Goal: Information Seeking & Learning: Learn about a topic

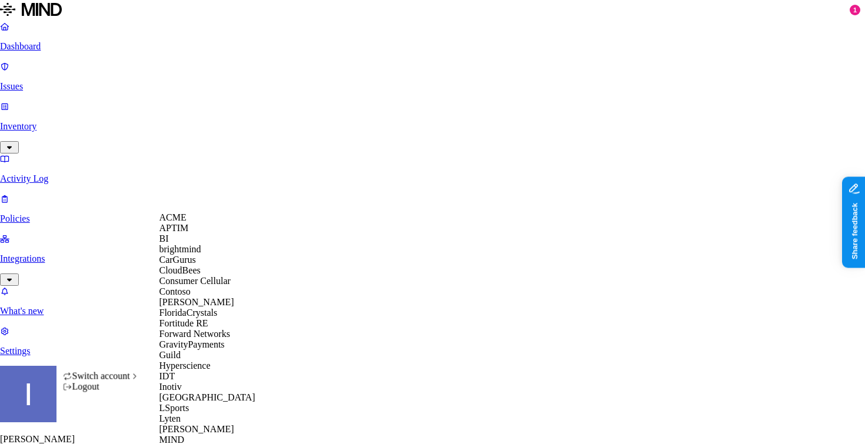
click at [178, 233] on span "APTIM" at bounding box center [174, 228] width 29 height 10
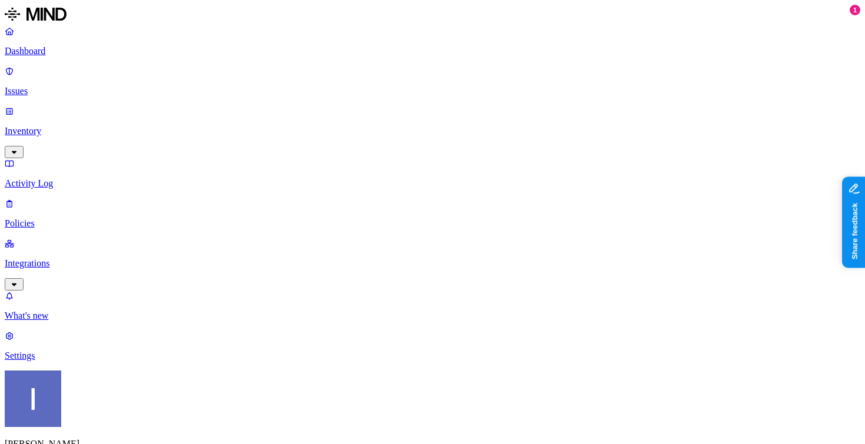
click at [95, 361] on p "Settings" at bounding box center [433, 356] width 856 height 11
click at [65, 86] on p "Issues" at bounding box center [433, 91] width 856 height 11
click at [68, 126] on p "Inventory" at bounding box center [433, 131] width 856 height 11
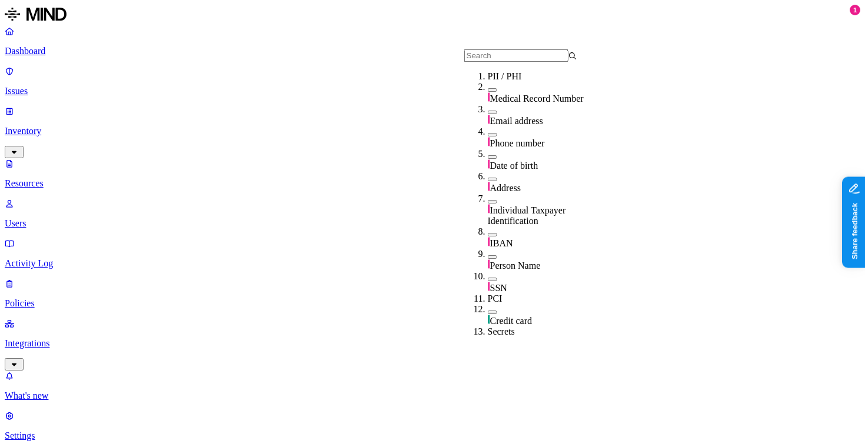
click at [513, 101] on span "Medical Record Number" at bounding box center [537, 99] width 94 height 10
click at [489, 106] on div "Medical Record Number" at bounding box center [544, 100] width 113 height 12
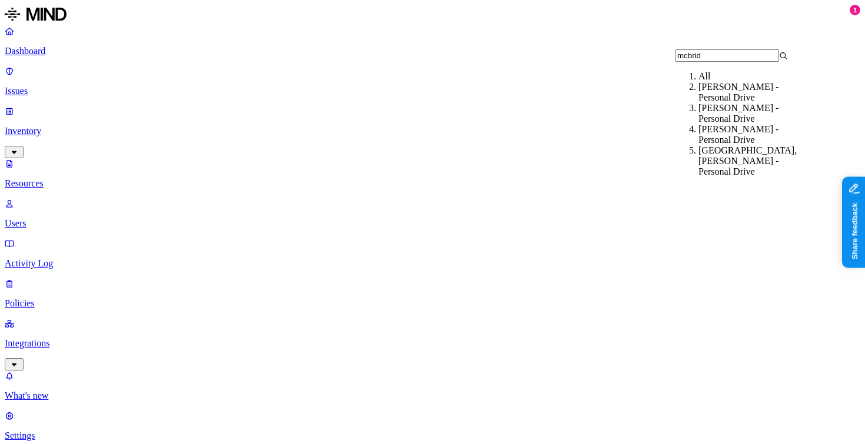
type input "mcbrid"
click at [747, 103] on div "McBride, Nicholas - Personal Drive" at bounding box center [755, 92] width 113 height 21
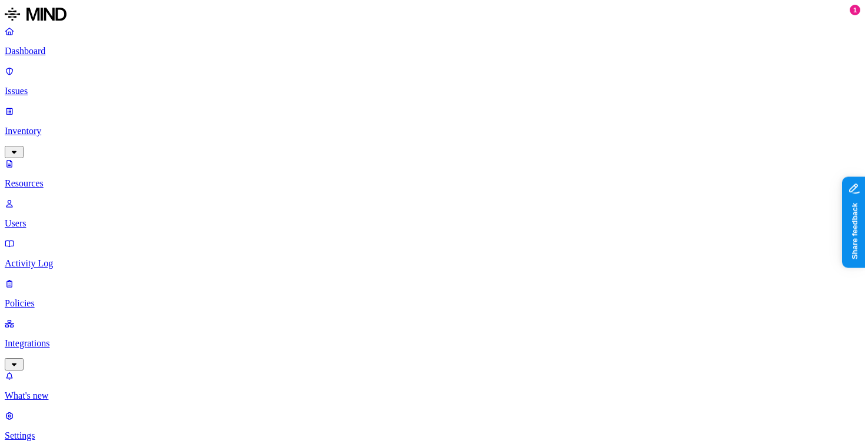
drag, startPoint x: 626, startPoint y: 80, endPoint x: 499, endPoint y: 86, distance: 126.7
drag, startPoint x: 748, startPoint y: 84, endPoint x: 837, endPoint y: 84, distance: 89.5
drag, startPoint x: 837, startPoint y: 84, endPoint x: 865, endPoint y: 84, distance: 28.3
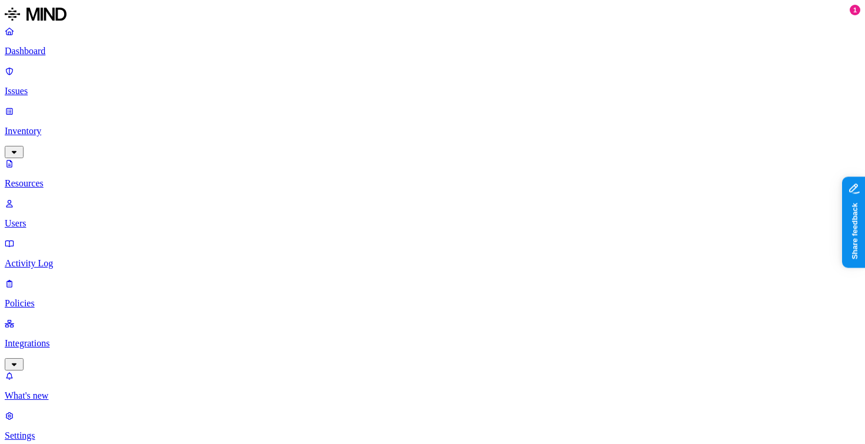
click at [24, 55] on link "Dashboard" at bounding box center [433, 41] width 856 height 31
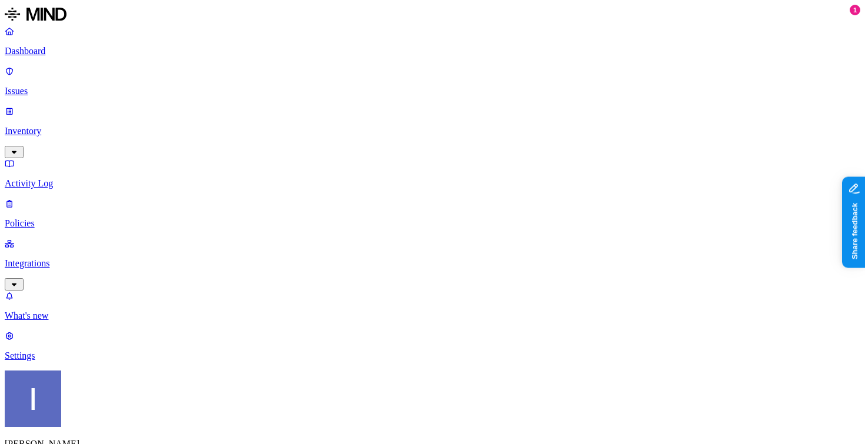
click at [121, 421] on div "Itai Schwartz CloudBees" at bounding box center [433, 431] width 856 height 121
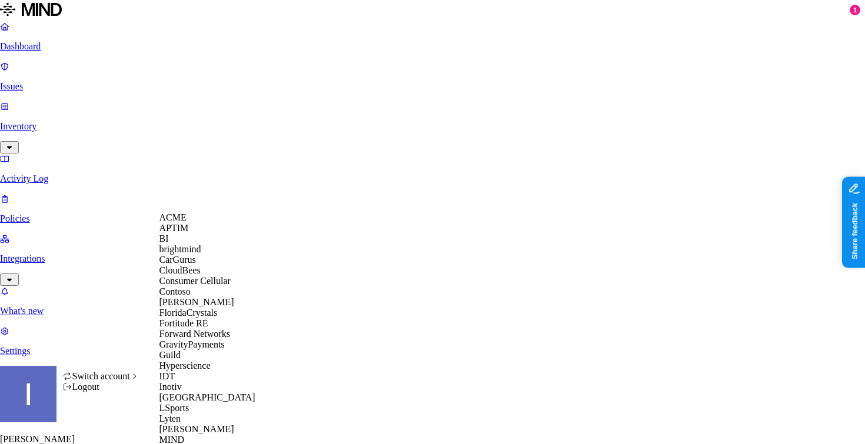
click at [188, 233] on span "APTIM" at bounding box center [174, 228] width 29 height 10
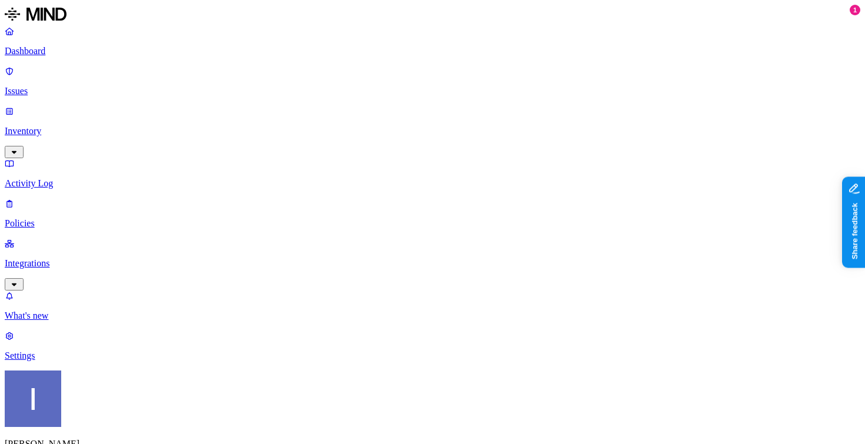
drag, startPoint x: 320, startPoint y: 47, endPoint x: 313, endPoint y: 47, distance: 7.1
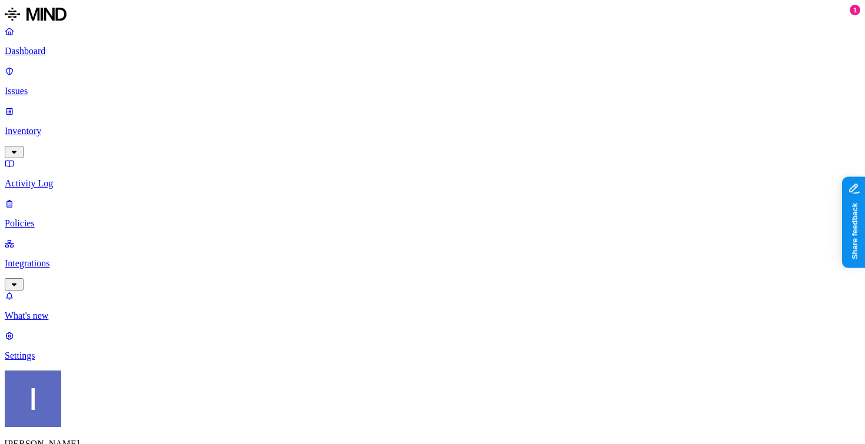
click at [74, 57] on link "Dashboard" at bounding box center [433, 41] width 856 height 31
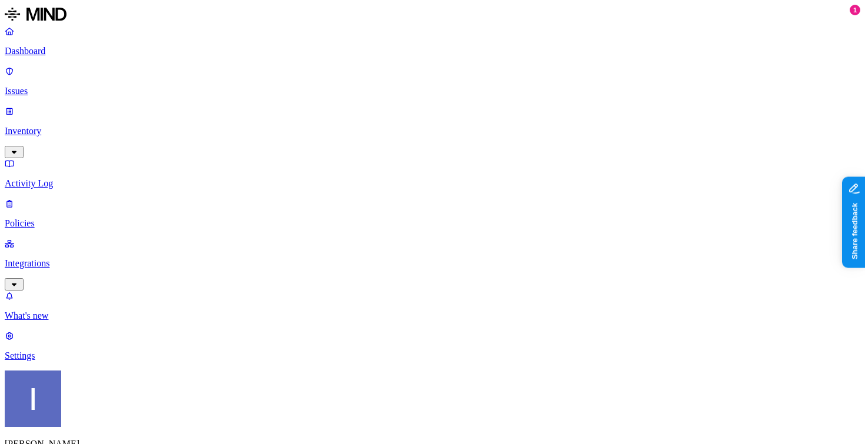
click at [75, 57] on p "Dashboard" at bounding box center [433, 51] width 856 height 11
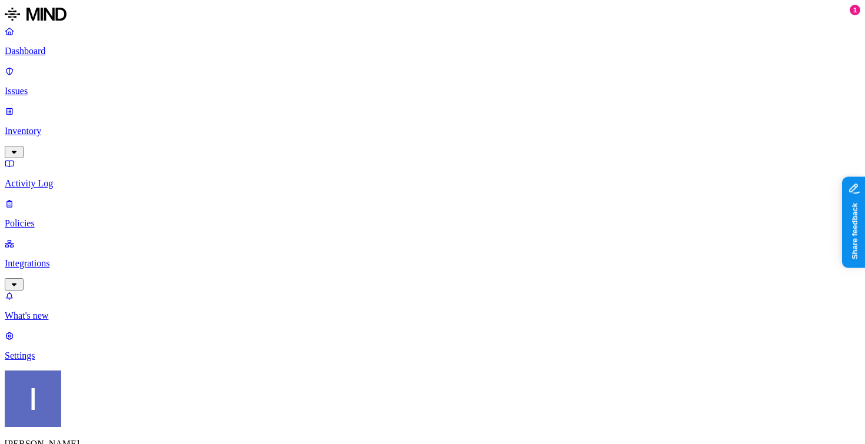
scroll to position [51, 0]
click at [94, 258] on p "Integrations" at bounding box center [433, 263] width 856 height 11
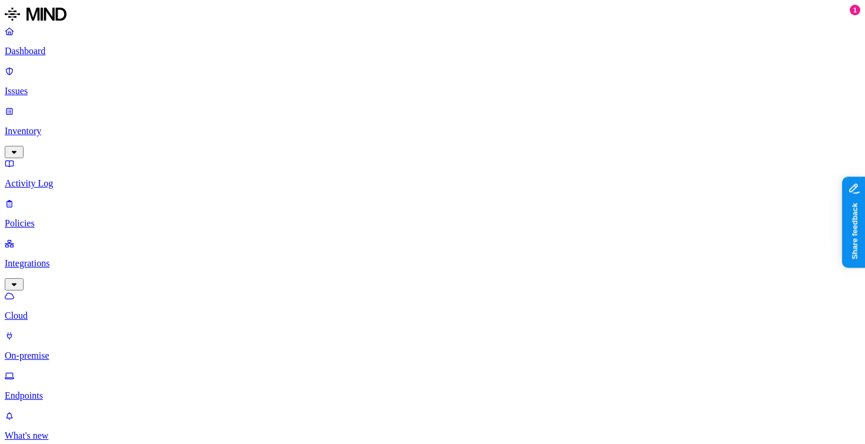
click at [90, 104] on div "Dashboard Issues Inventory Activity Log Policies Integrations Cloud On-premise …" at bounding box center [433, 214] width 856 height 376
click at [90, 178] on p "Activity Log" at bounding box center [433, 183] width 856 height 11
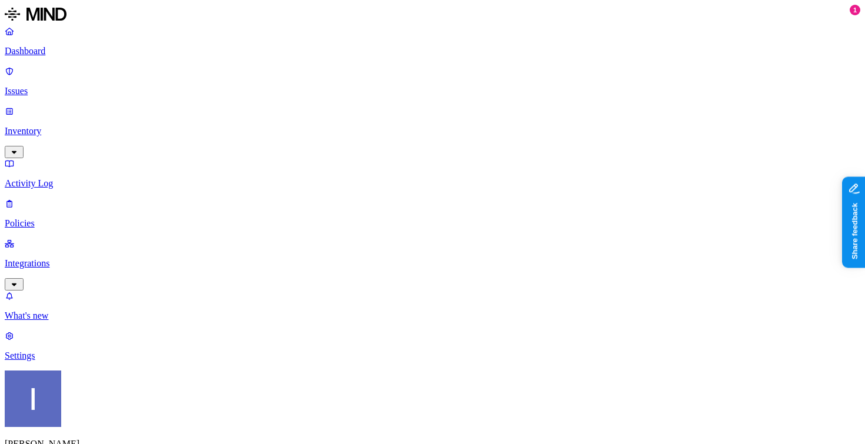
click at [92, 126] on p "Inventory" at bounding box center [433, 131] width 856 height 11
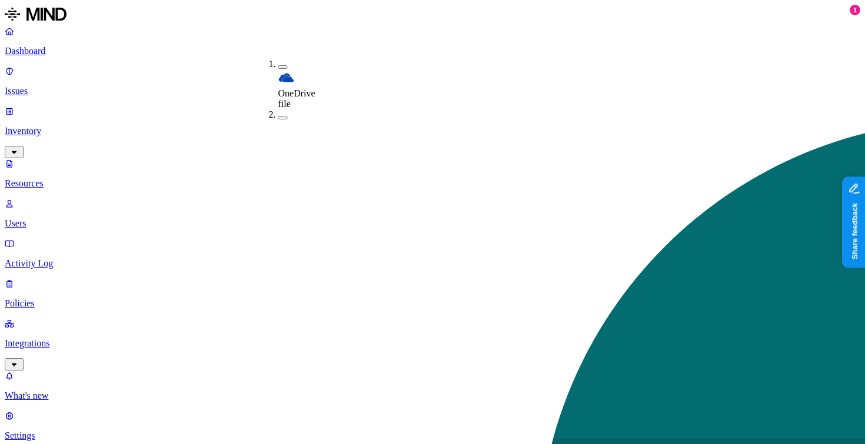
click at [112, 334] on nav "Dashboard Issues Inventory Resources Users Activity Log Policies Integrations W…" at bounding box center [433, 234] width 856 height 416
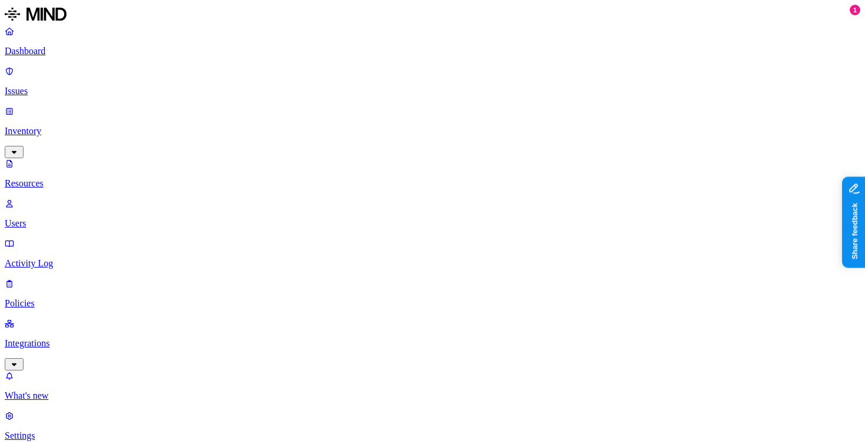
click at [101, 57] on link "Dashboard" at bounding box center [433, 41] width 856 height 31
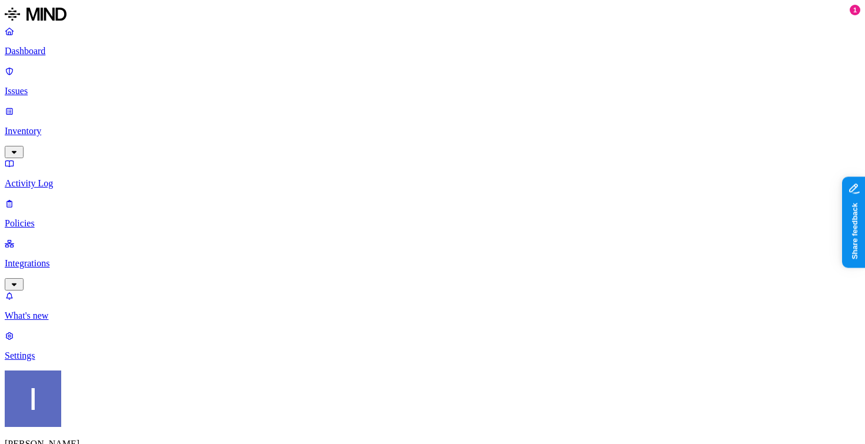
scroll to position [51, 0]
click at [84, 361] on link "Settings" at bounding box center [433, 346] width 856 height 31
click at [98, 218] on p "Policies" at bounding box center [433, 223] width 856 height 11
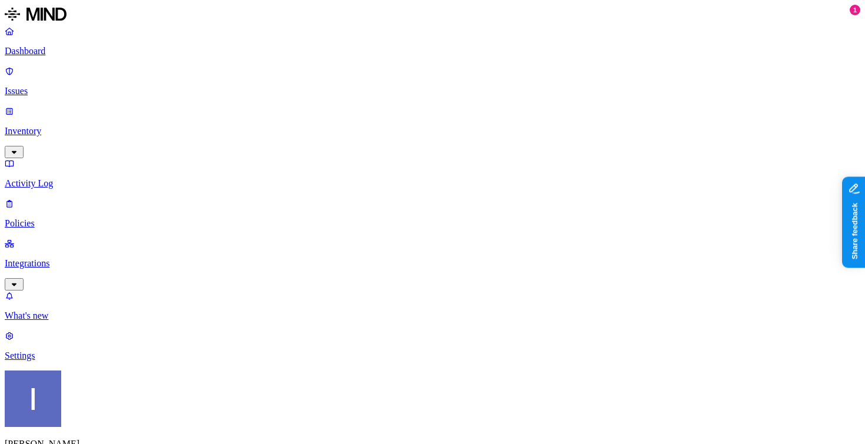
click at [95, 258] on p "Integrations" at bounding box center [433, 263] width 856 height 11
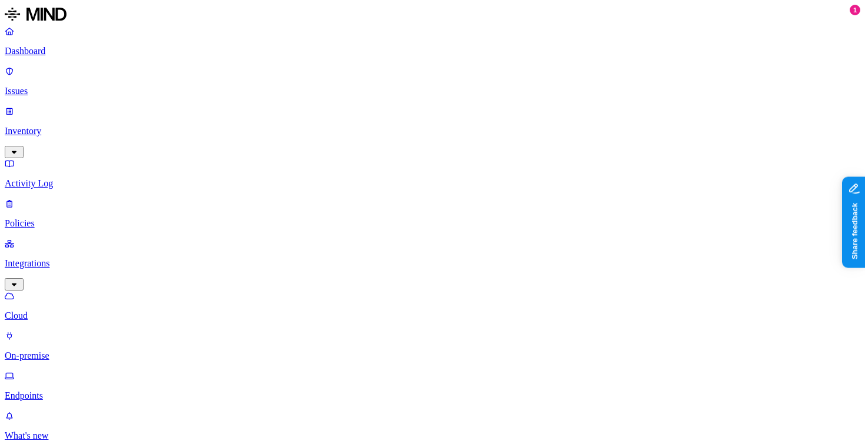
click at [59, 178] on p "Activity Log" at bounding box center [433, 183] width 856 height 11
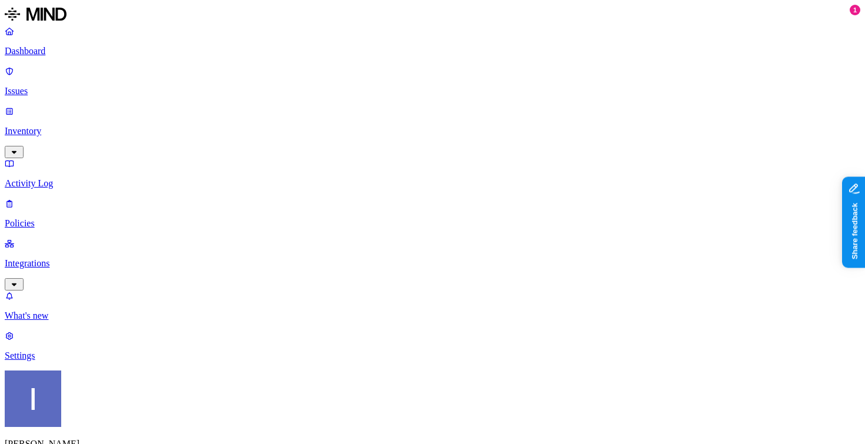
click at [58, 85] on div "Dashboard Issues Inventory Activity Log Policies Integrations" at bounding box center [433, 158] width 856 height 265
click at [64, 126] on p "Inventory" at bounding box center [433, 131] width 856 height 11
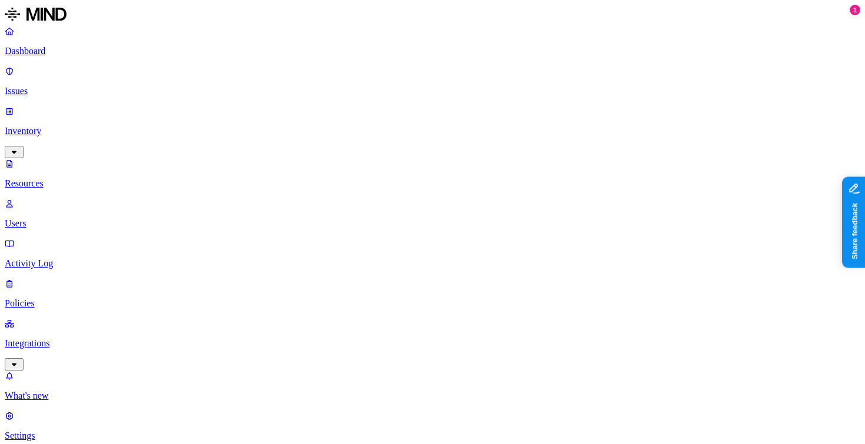
click at [75, 218] on p "Users" at bounding box center [433, 223] width 856 height 11
click at [74, 178] on p "Resources" at bounding box center [433, 183] width 856 height 11
click at [77, 431] on p "Settings" at bounding box center [433, 436] width 856 height 11
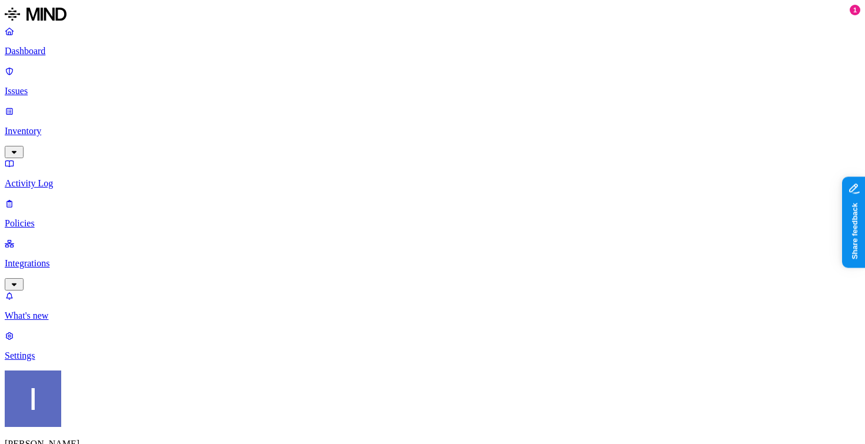
click at [74, 106] on link "Inventory" at bounding box center [433, 131] width 856 height 51
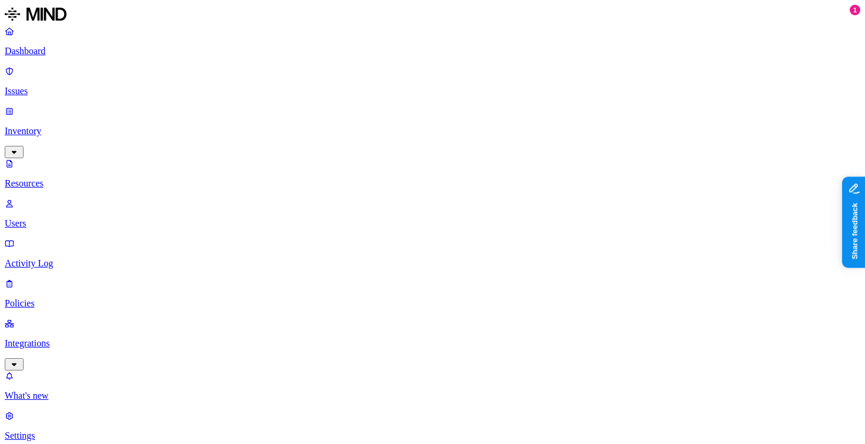
type input "nicholas.mcbride@aptim.com"
click at [81, 218] on p "Users" at bounding box center [433, 223] width 856 height 11
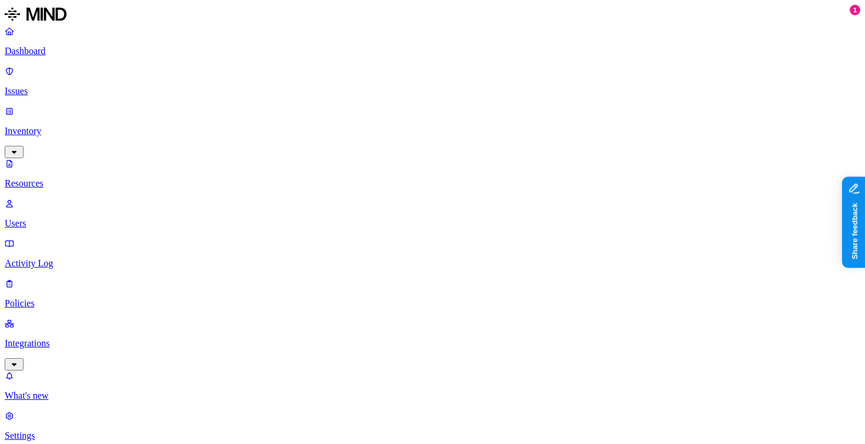
paste input "nicholas.mcbride@aptim.com"
type input "nicholas.mcbride@aptim.com"
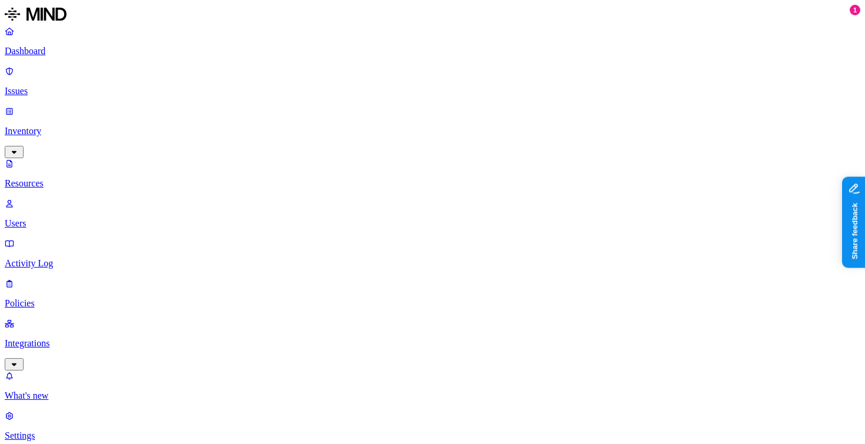
drag, startPoint x: 670, startPoint y: 193, endPoint x: 790, endPoint y: 195, distance: 119.5
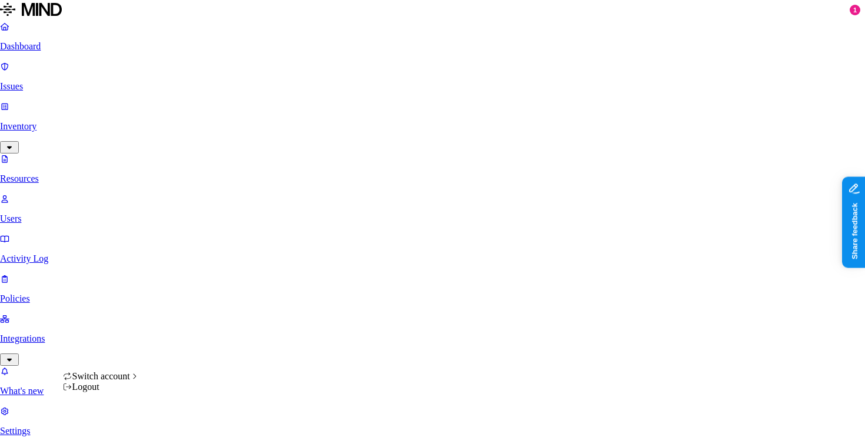
scroll to position [0, 1]
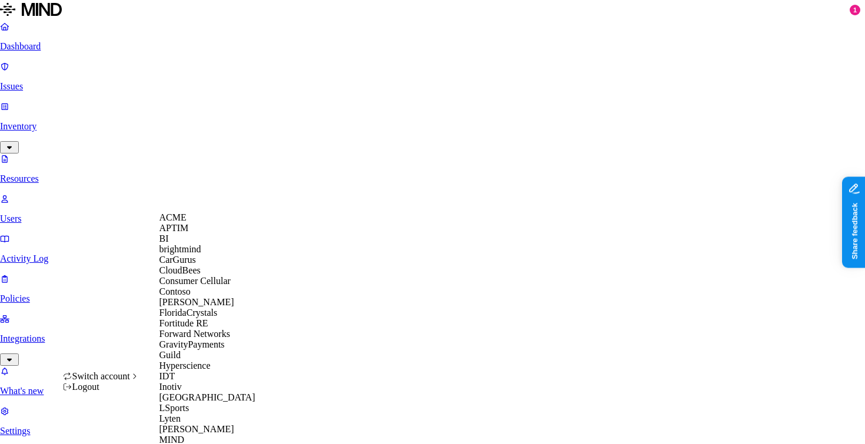
click at [201, 275] on span "CloudBees" at bounding box center [180, 270] width 41 height 10
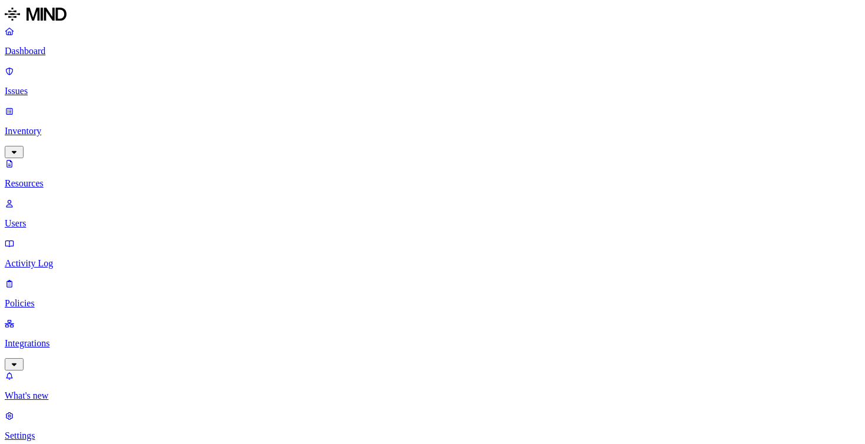
click at [48, 86] on p "Issues" at bounding box center [433, 91] width 856 height 11
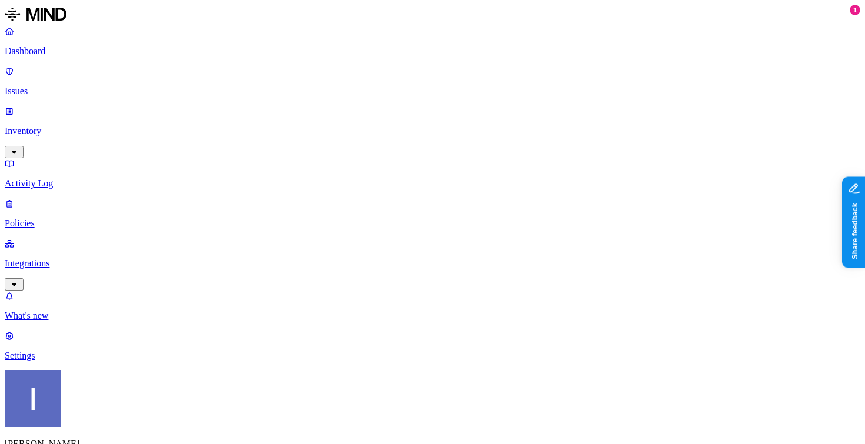
click at [88, 126] on p "Inventory" at bounding box center [433, 131] width 856 height 11
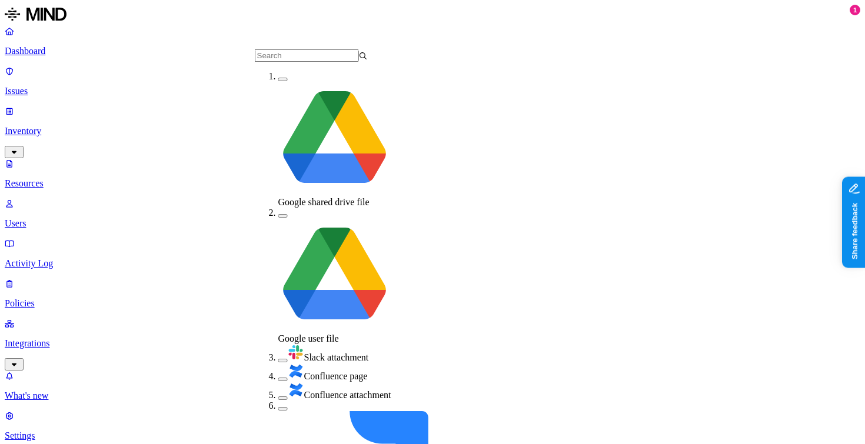
scroll to position [137, 0]
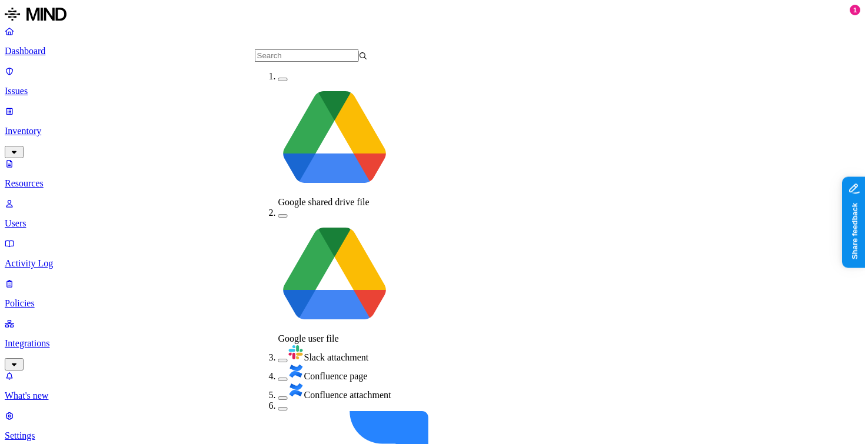
scroll to position [137, 0]
